Goal: Task Accomplishment & Management: Complete application form

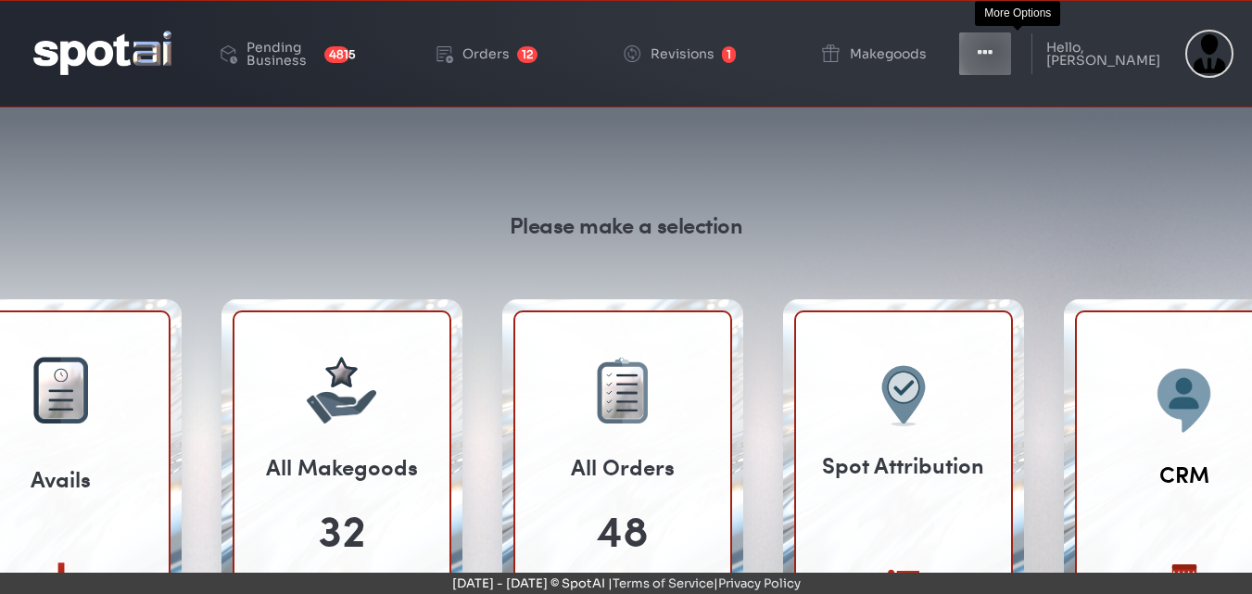
click at [992, 51] on icon "button" at bounding box center [984, 53] width 15 height 19
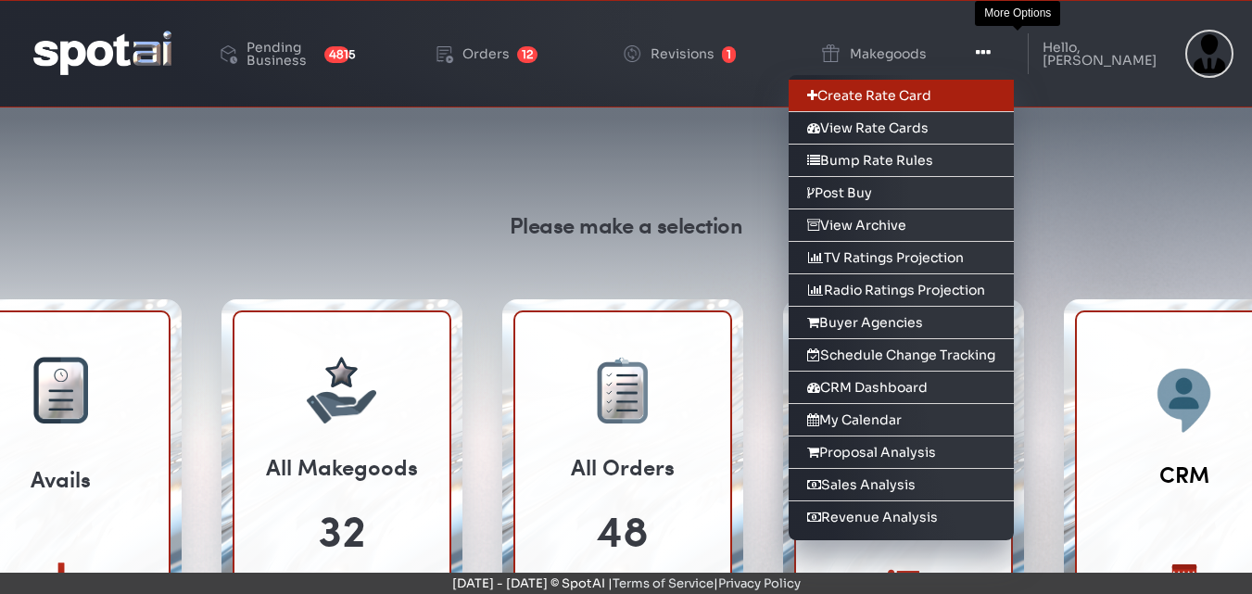
click at [934, 97] on link "Create Rate Card" at bounding box center [900, 96] width 225 height 32
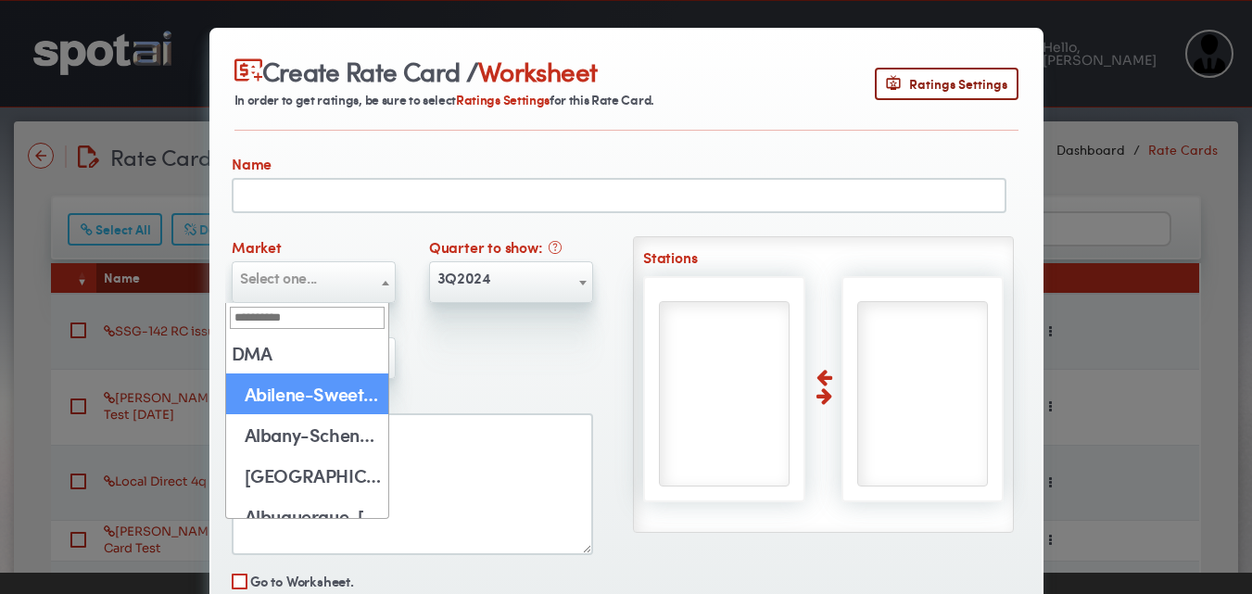
click at [381, 271] on span at bounding box center [385, 283] width 19 height 42
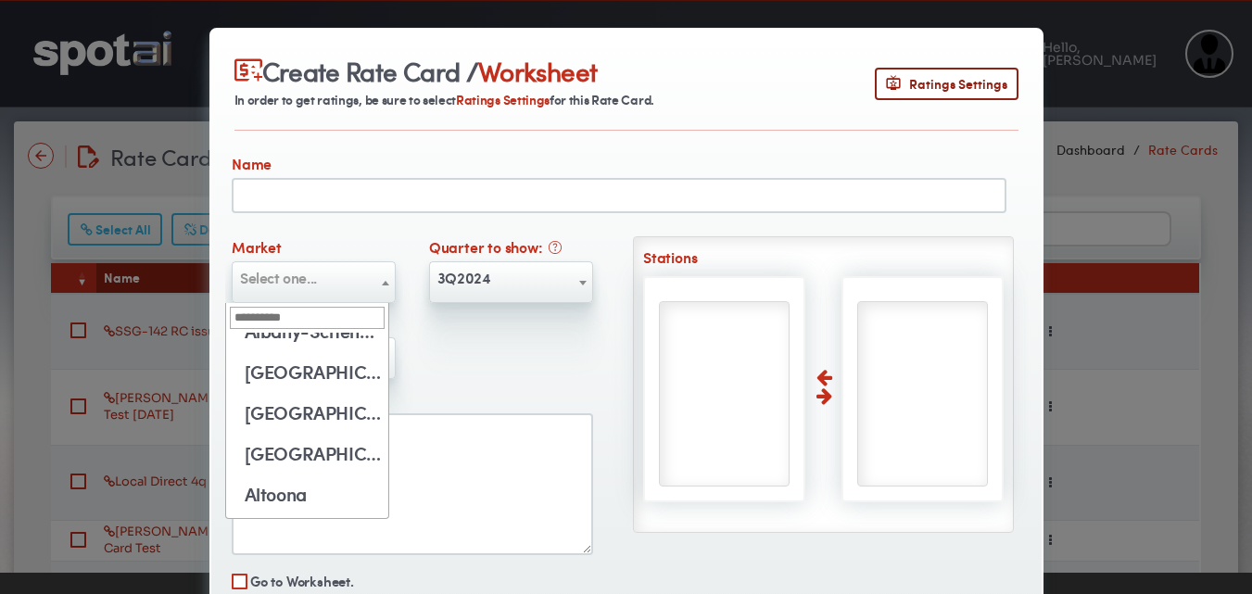
scroll to position [8517, 0]
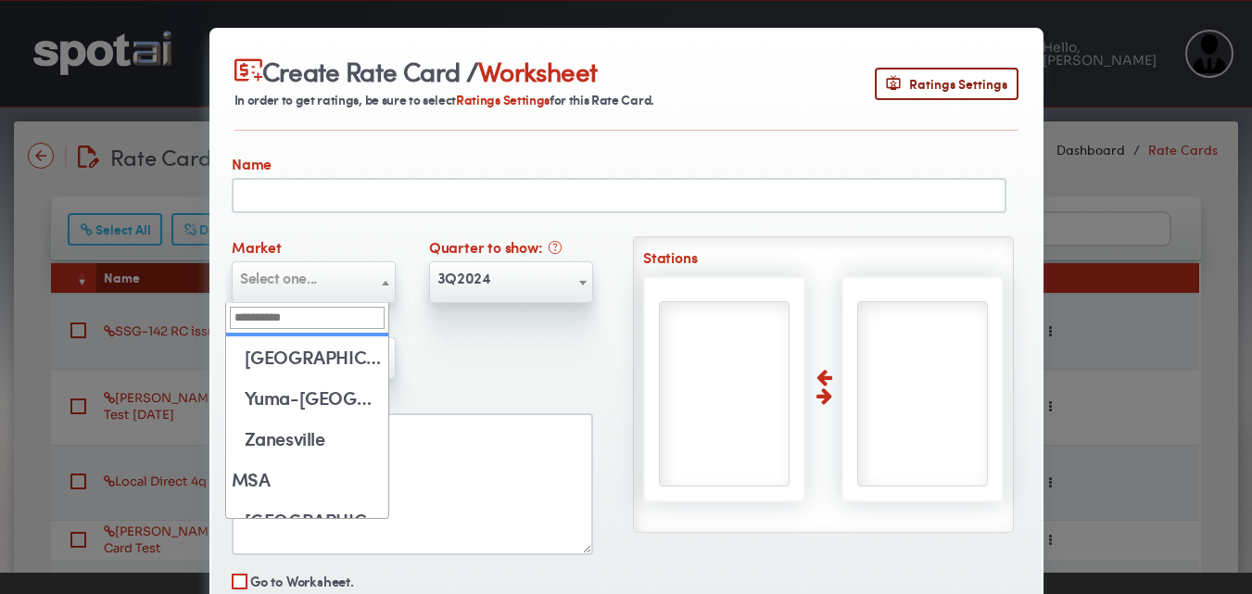
click at [290, 311] on input "search" at bounding box center [307, 318] width 155 height 22
click at [290, 312] on input "search" at bounding box center [307, 318] width 155 height 22
click at [250, 325] on input "search" at bounding box center [307, 318] width 155 height 22
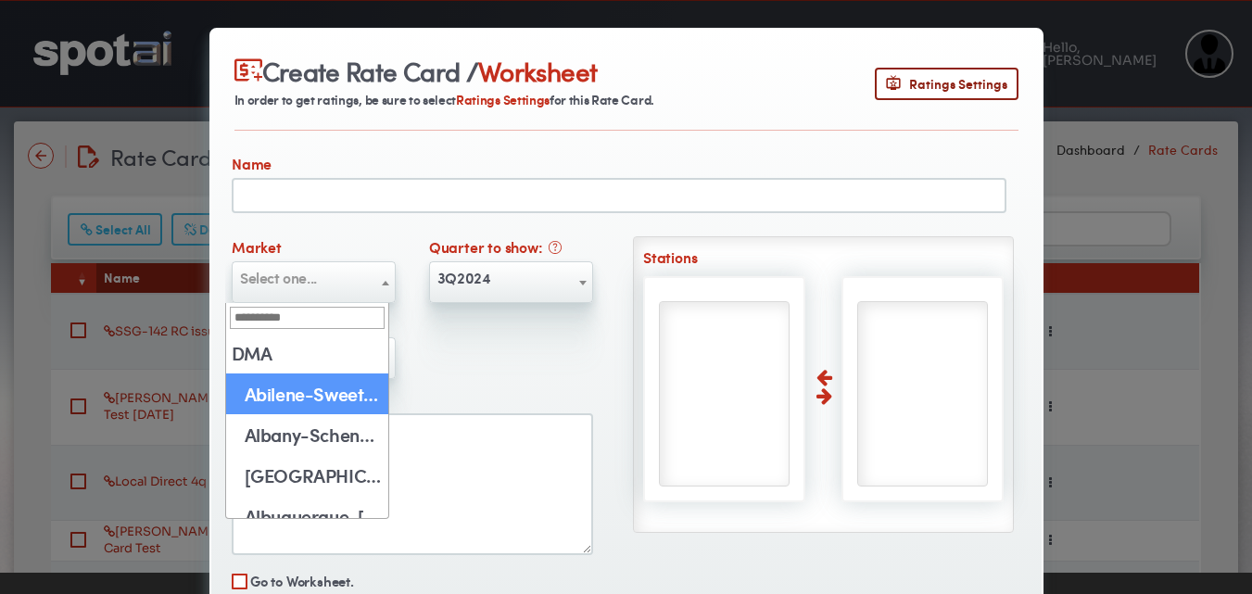
drag, startPoint x: 458, startPoint y: 323, endPoint x: 261, endPoint y: 281, distance: 201.0
click at [261, 281] on span "Select one..." at bounding box center [278, 277] width 77 height 21
click at [269, 323] on input "search" at bounding box center [307, 318] width 155 height 22
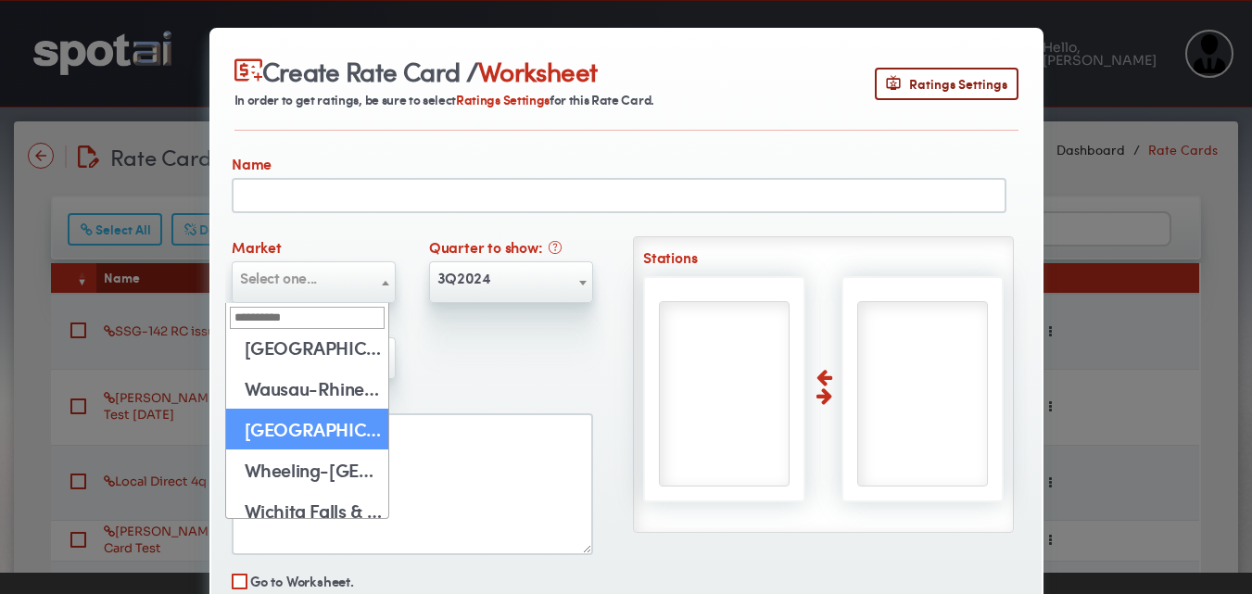
select select "**"
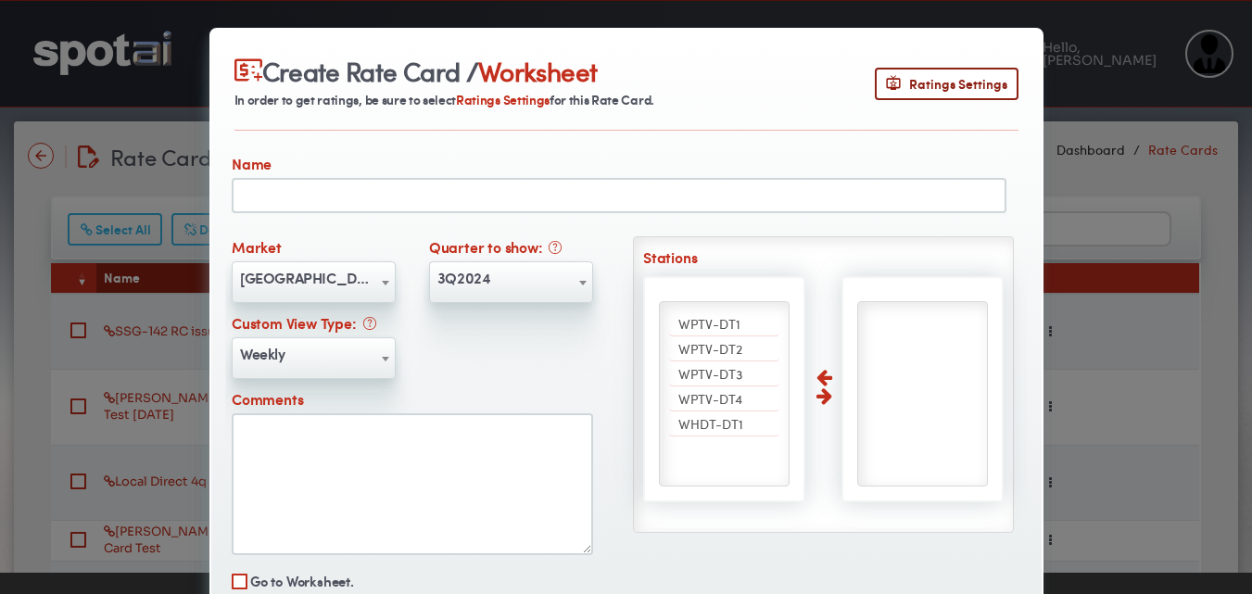
drag, startPoint x: 300, startPoint y: 426, endPoint x: 712, endPoint y: 326, distance: 423.4
click at [712, 326] on span "WPTV-DT1" at bounding box center [709, 323] width 62 height 19
select select "****"
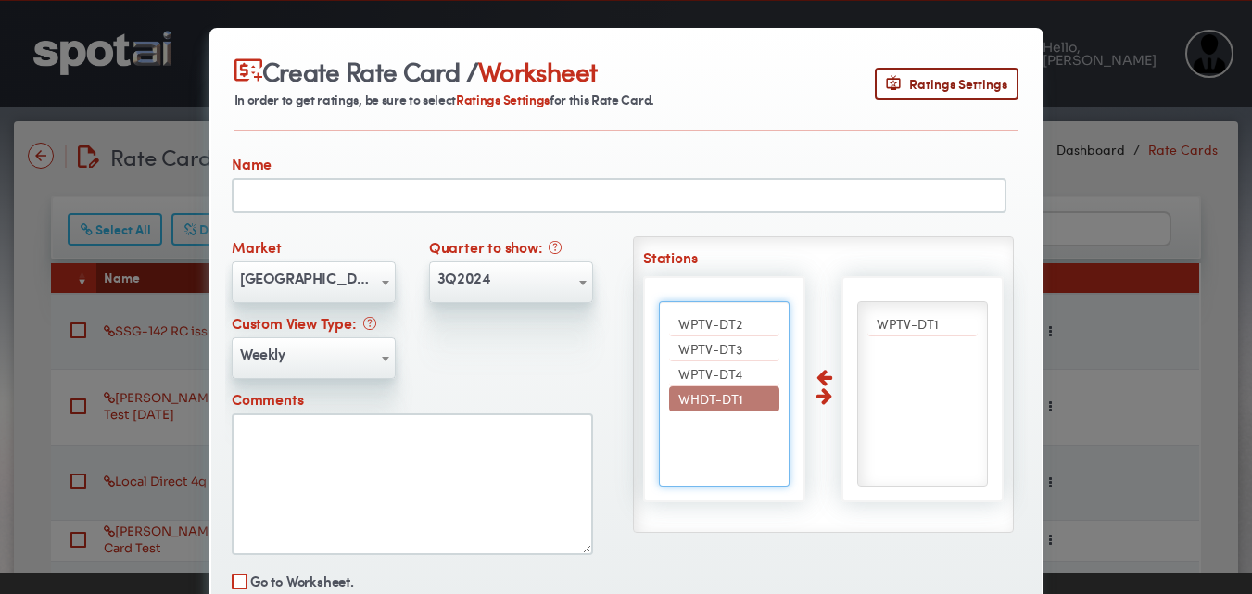
click at [701, 399] on span "WHDT-DT1" at bounding box center [710, 398] width 65 height 19
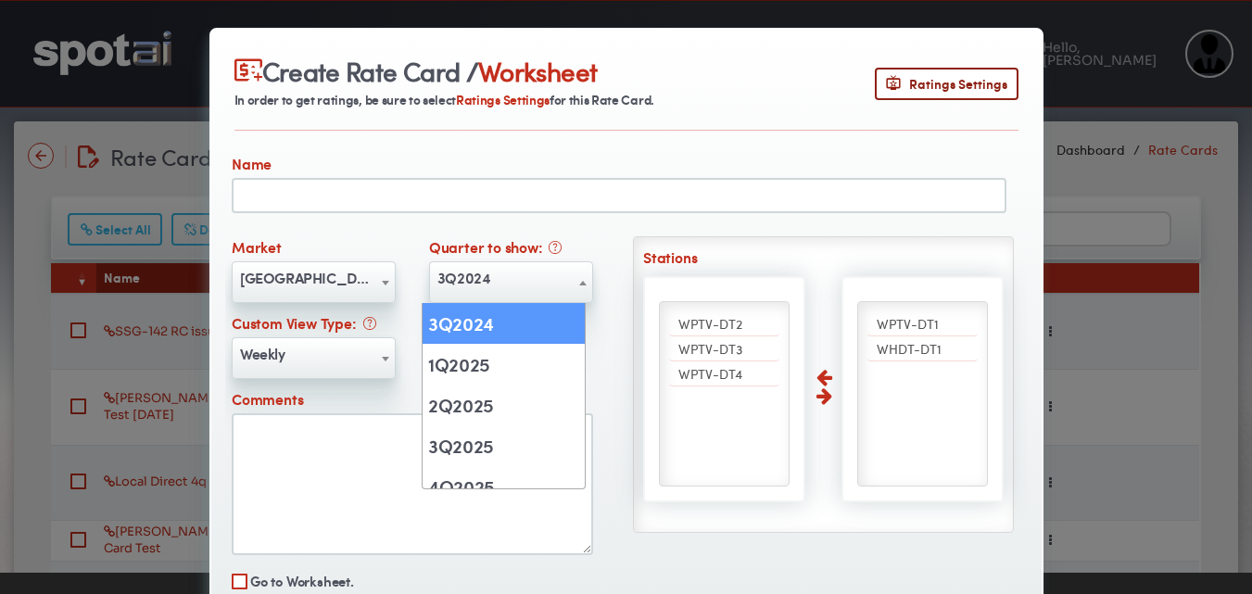
click at [579, 284] on b at bounding box center [582, 283] width 7 height 5
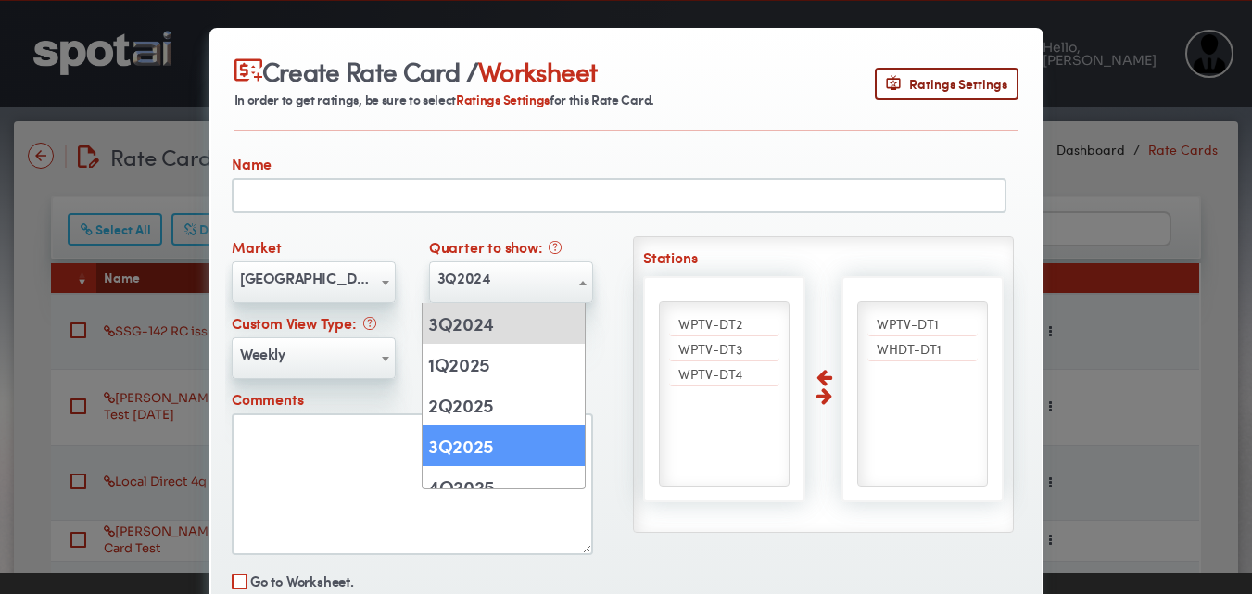
select select "******"
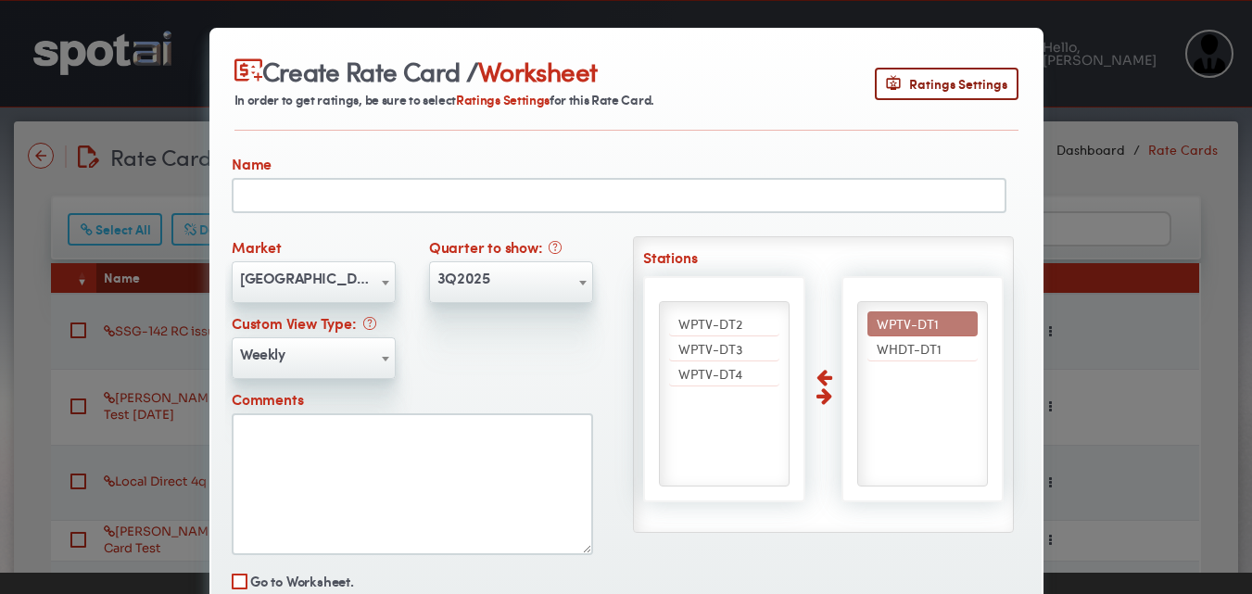
click at [292, 192] on input "text" at bounding box center [619, 195] width 775 height 35
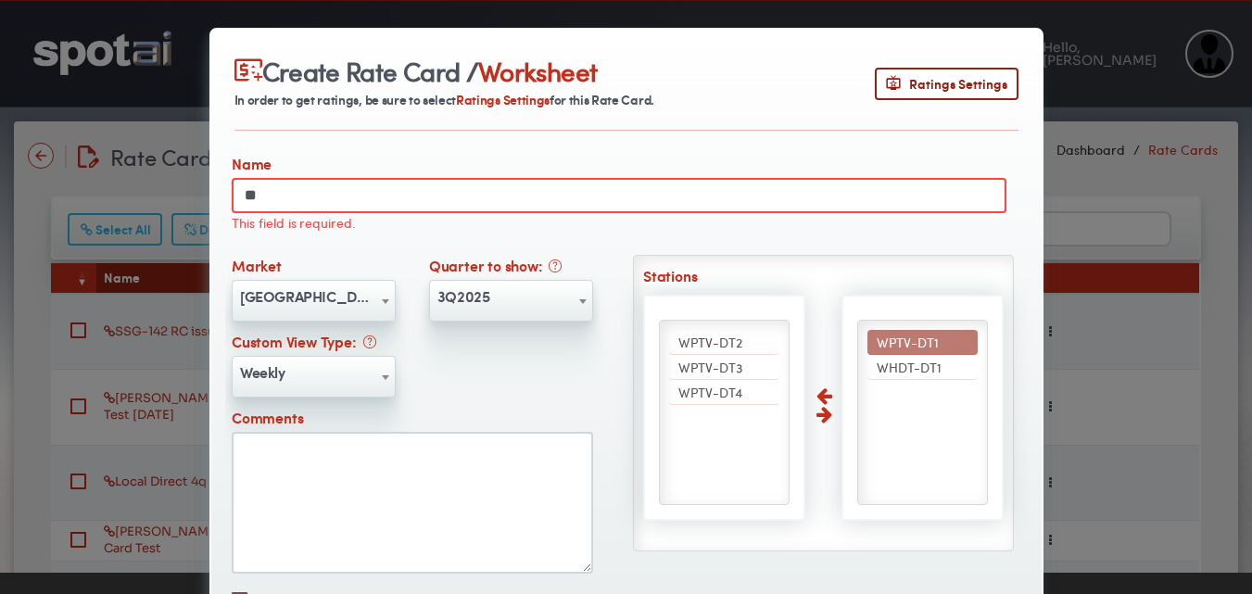
type input "*"
click at [82, 178] on div "Create Rate Card / Worksheet In order to get ratings, be sure to select Ratings…" at bounding box center [626, 297] width 1252 height 594
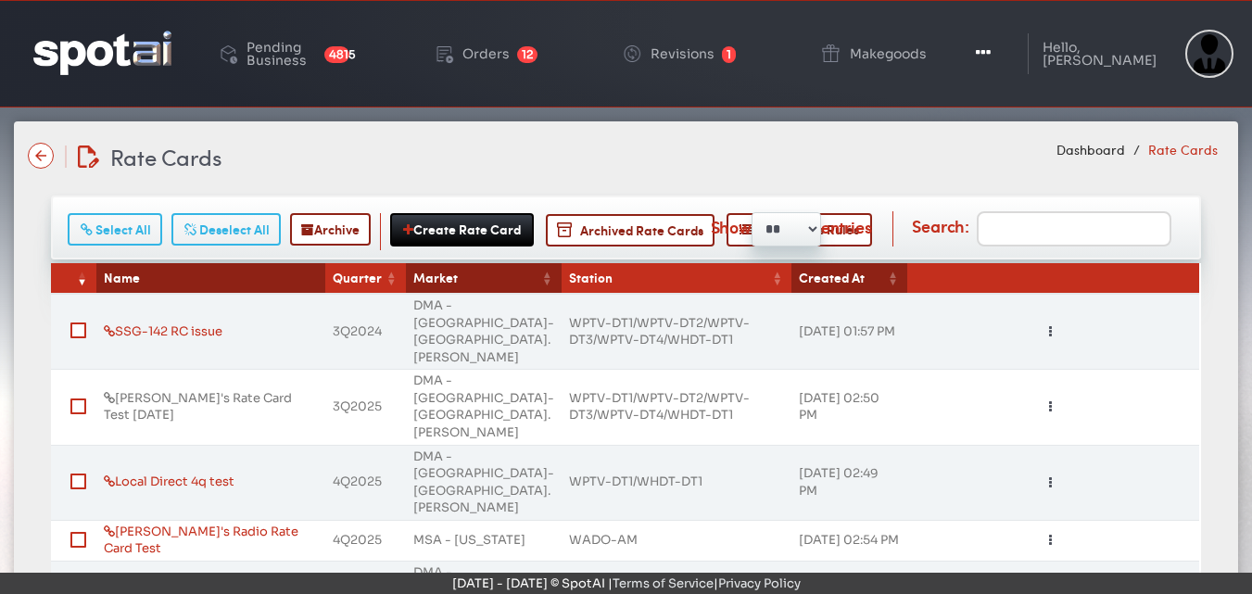
click at [203, 390] on link "Jen's Rate Card Test Sept 9th" at bounding box center [198, 406] width 188 height 33
